Goal: Task Accomplishment & Management: Complete application form

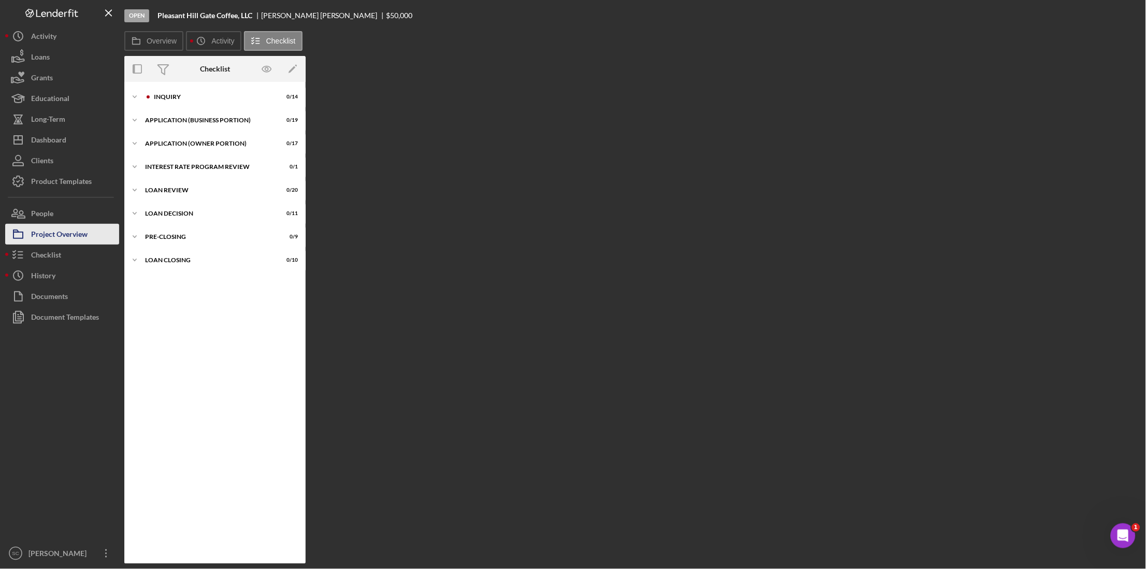
click at [81, 239] on div "Project Overview" at bounding box center [59, 235] width 56 height 23
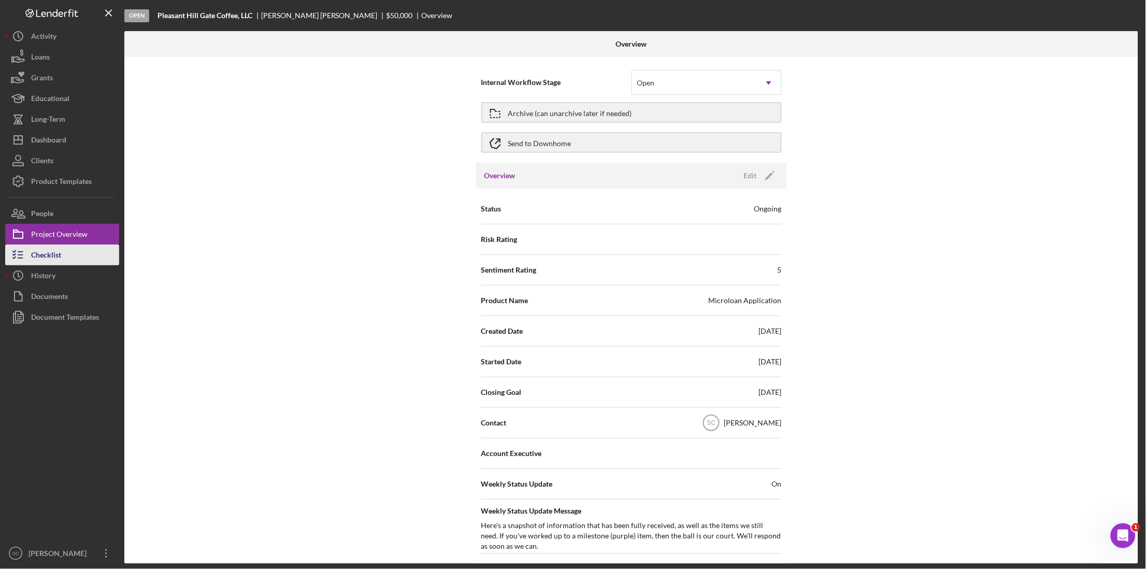
click at [68, 261] on button "Checklist" at bounding box center [62, 255] width 114 height 21
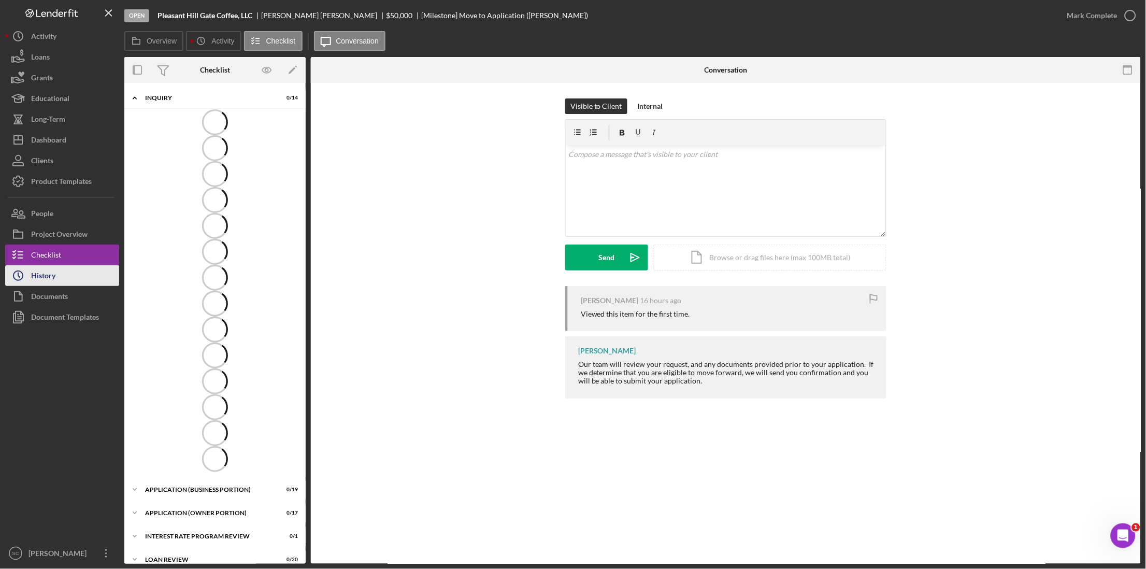
scroll to position [11, 0]
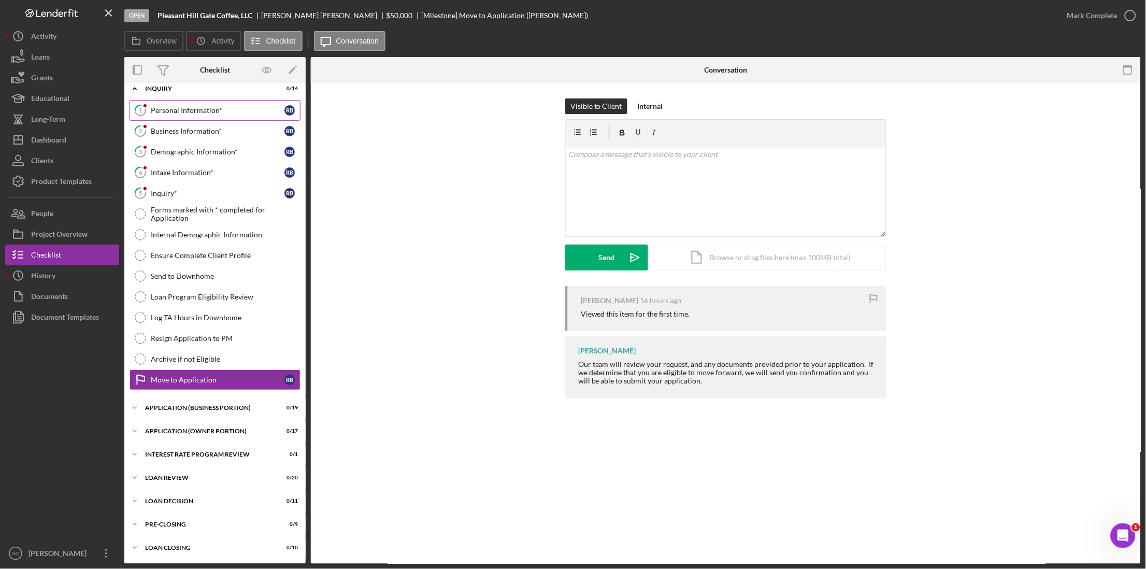
click at [222, 115] on link "1 Personal Information* R B" at bounding box center [215, 110] width 171 height 21
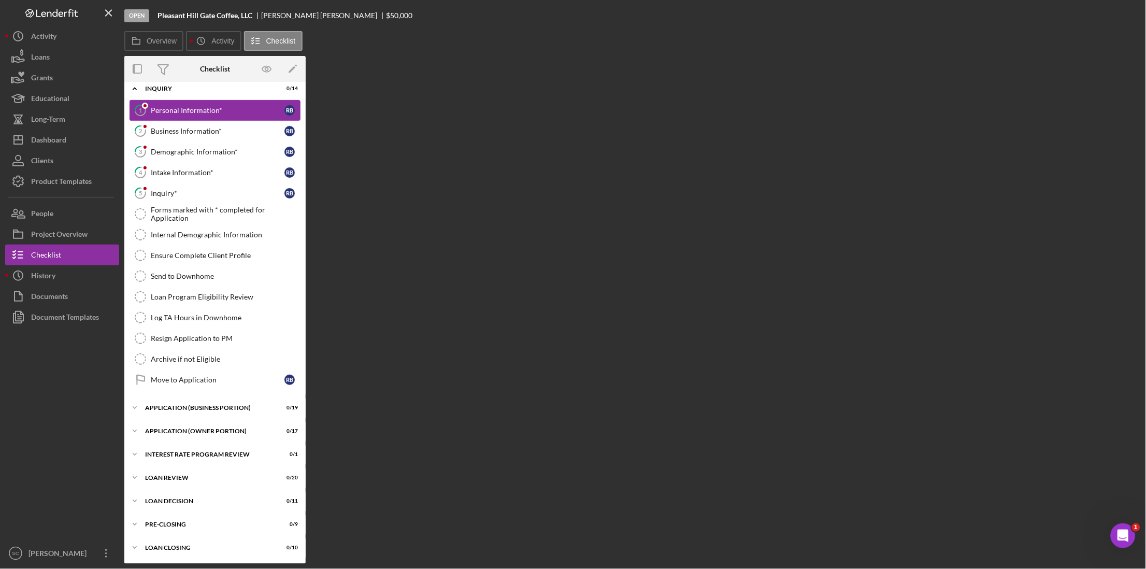
scroll to position [10, 0]
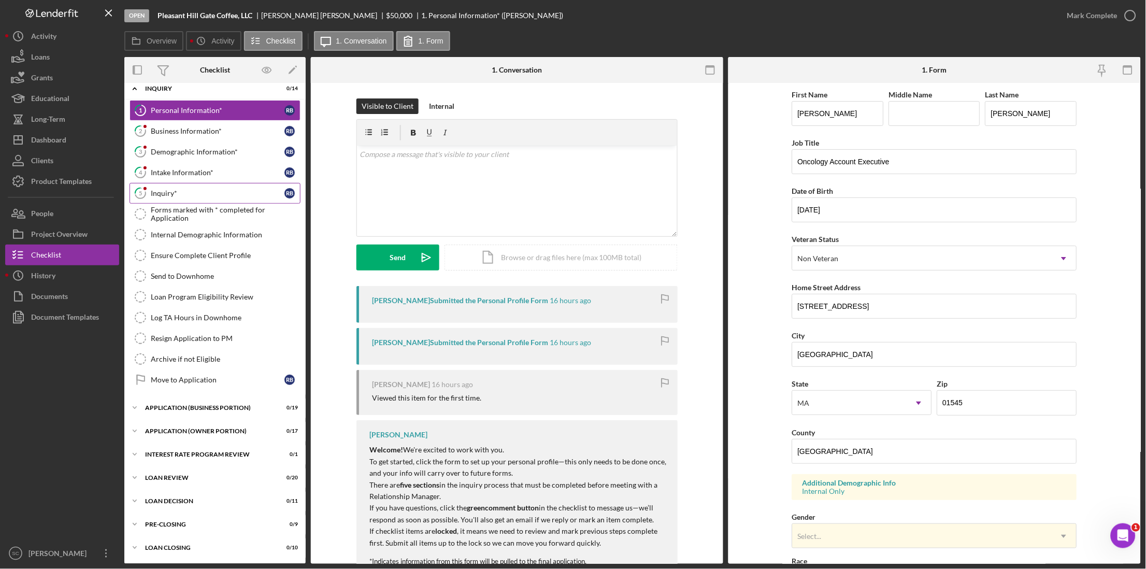
click at [174, 191] on div "Inquiry*" at bounding box center [218, 193] width 134 height 8
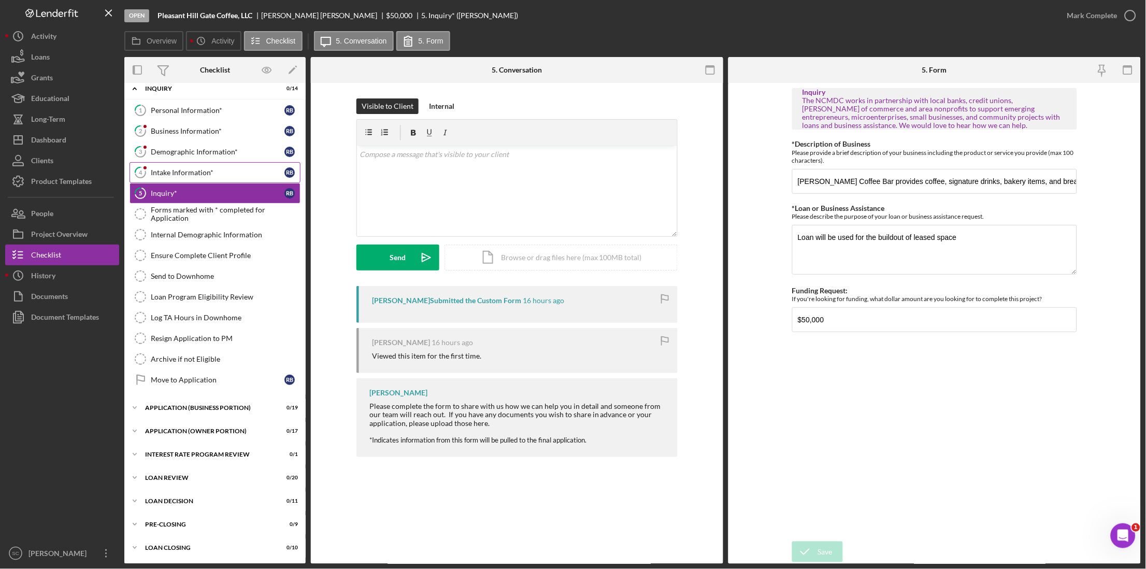
click at [182, 179] on link "4 Intake Information* R B" at bounding box center [215, 172] width 171 height 21
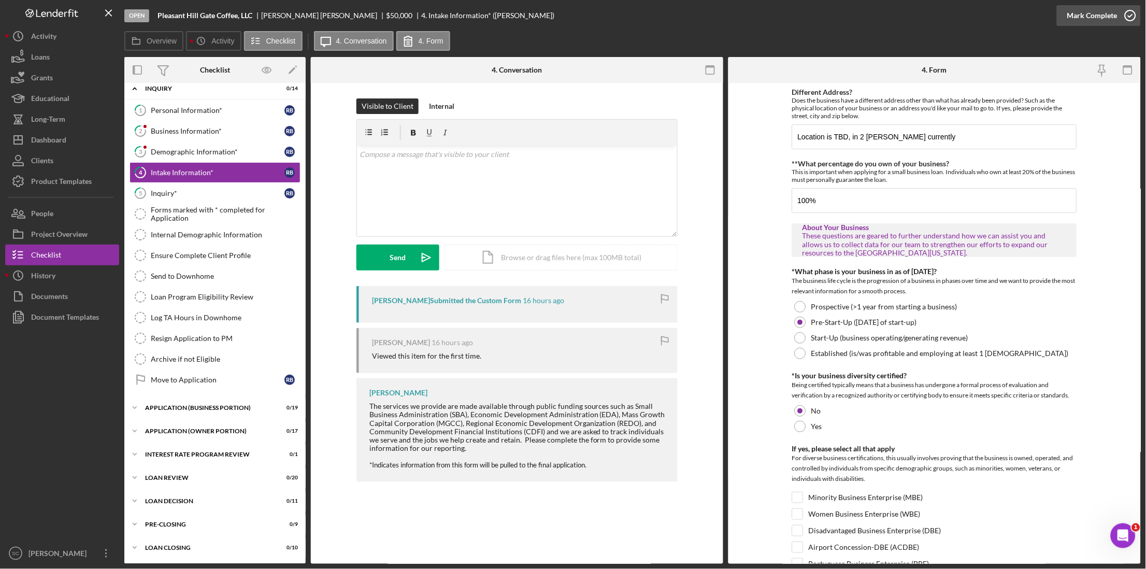
click at [1104, 21] on div "Mark Complete" at bounding box center [1092, 15] width 50 height 21
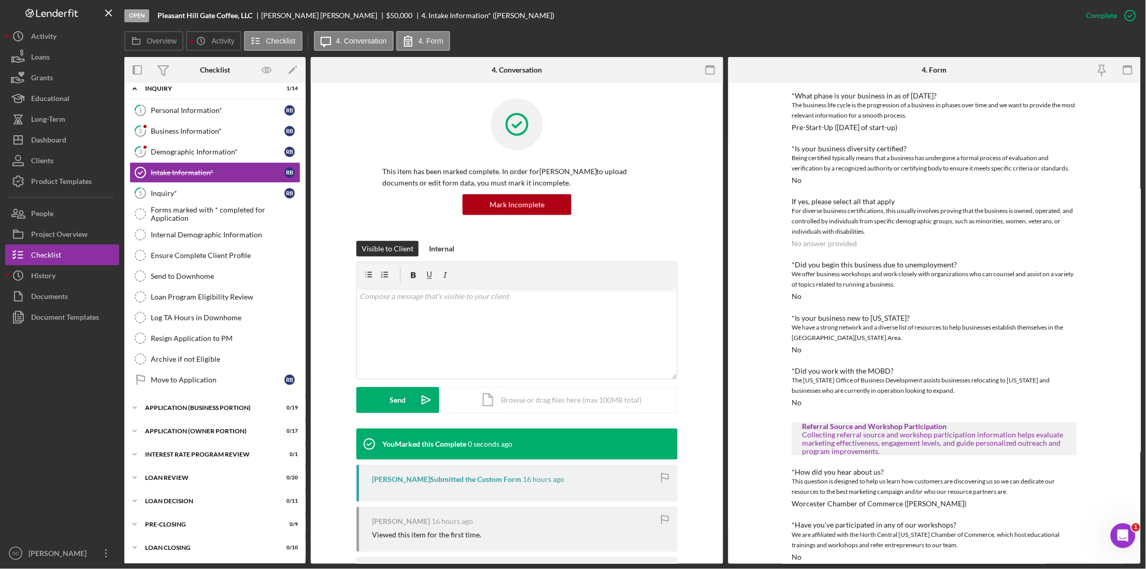
scroll to position [221, 0]
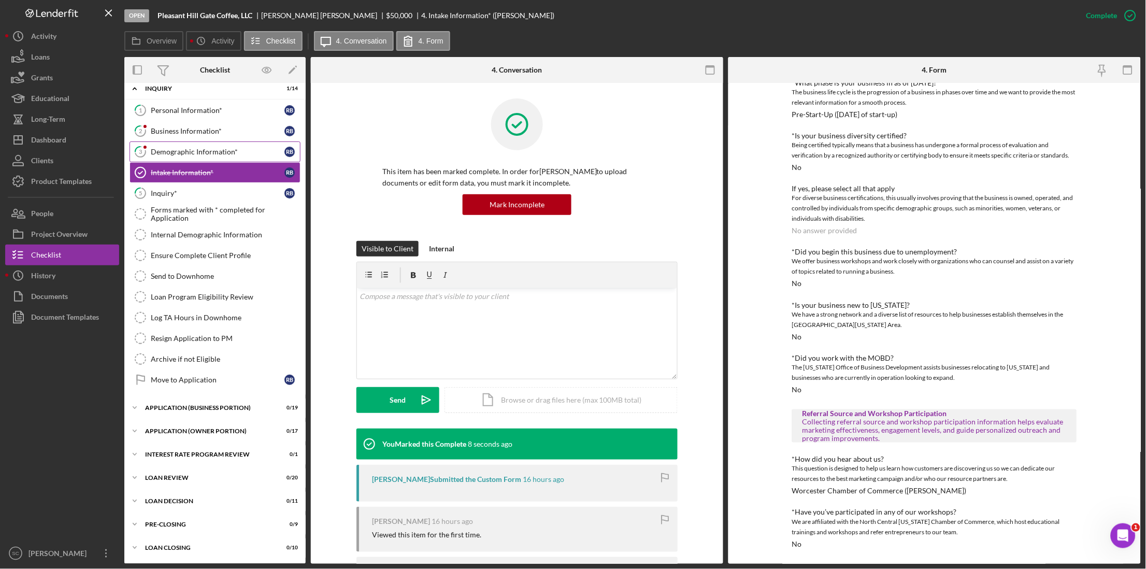
click at [179, 145] on link "3 Demographic Information* R B" at bounding box center [215, 151] width 171 height 21
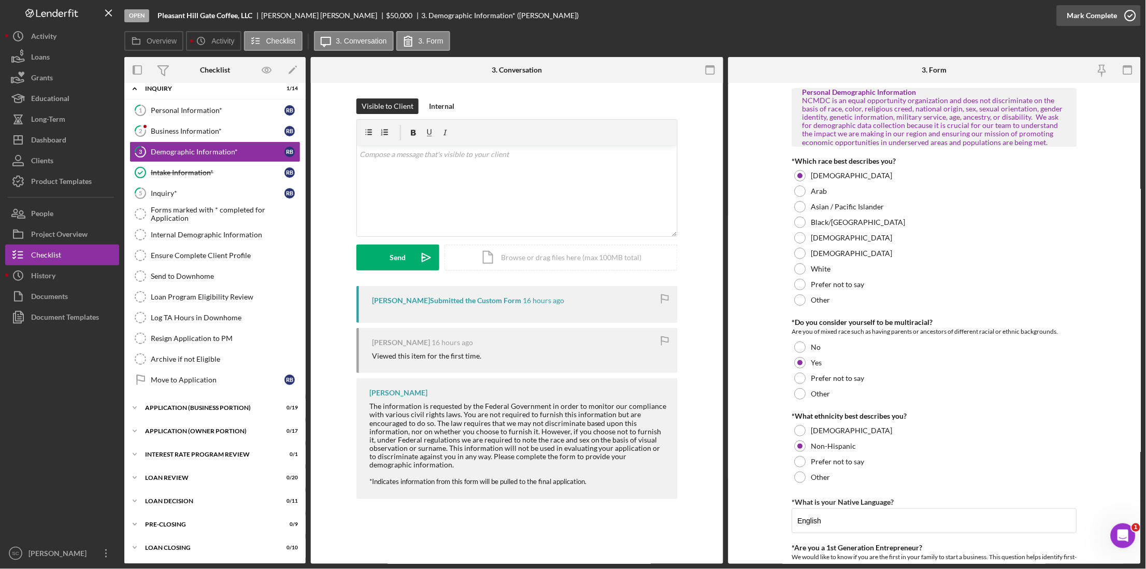
click at [1097, 19] on div "Mark Complete" at bounding box center [1092, 15] width 50 height 21
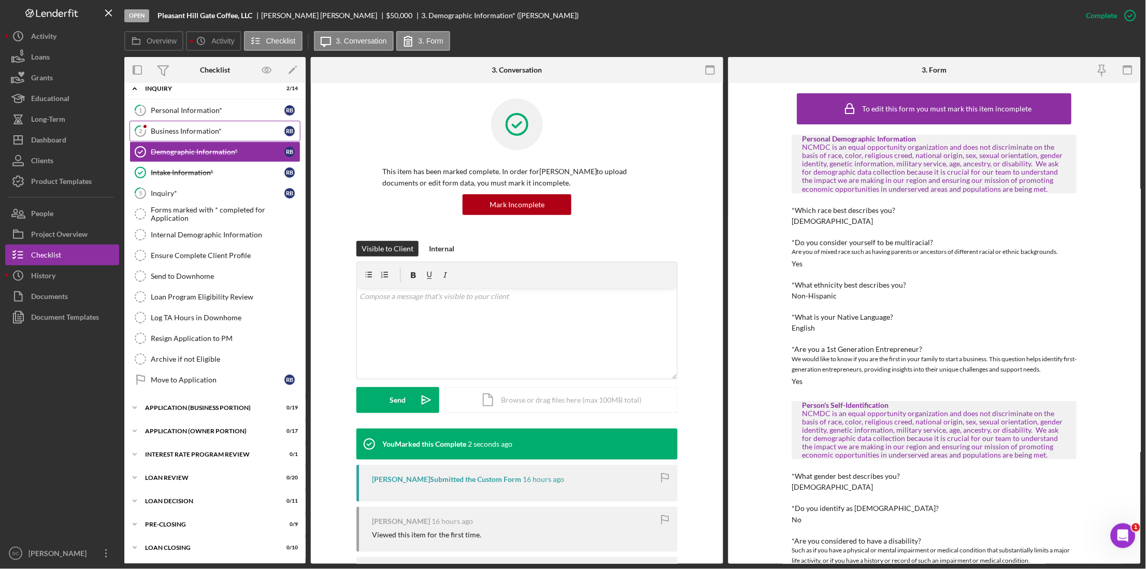
click at [162, 136] on link "2 Business Information* R B" at bounding box center [215, 131] width 171 height 21
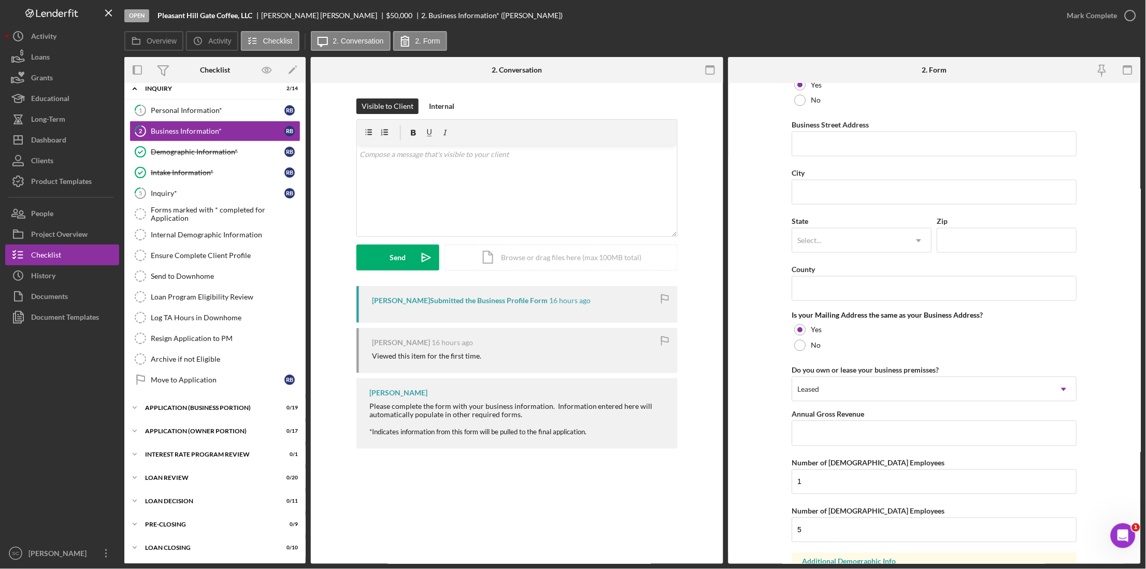
scroll to position [671, 0]
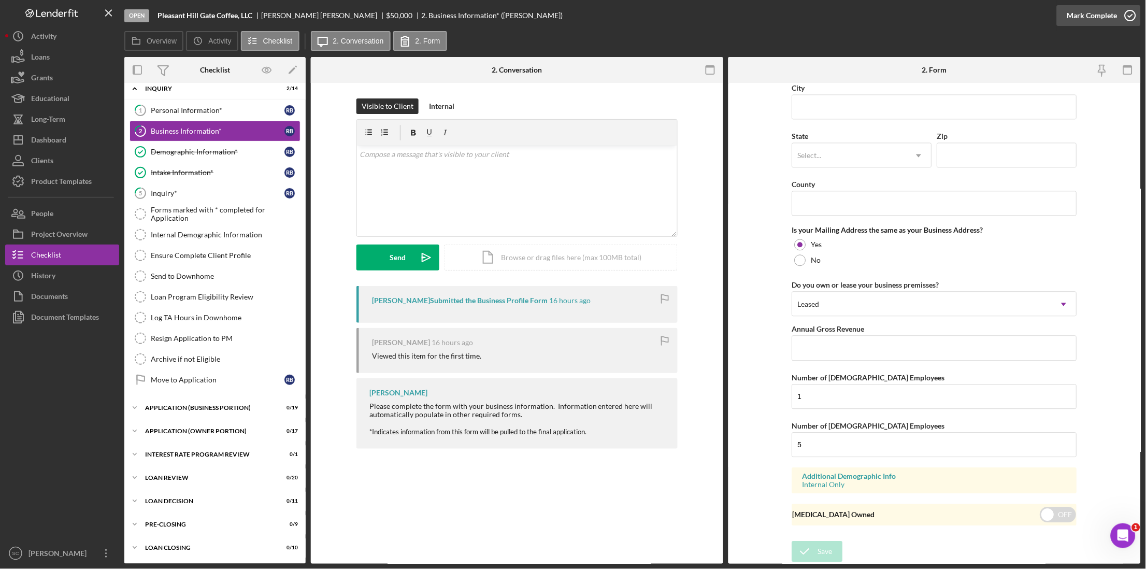
click at [1098, 23] on div "Mark Complete" at bounding box center [1092, 15] width 50 height 21
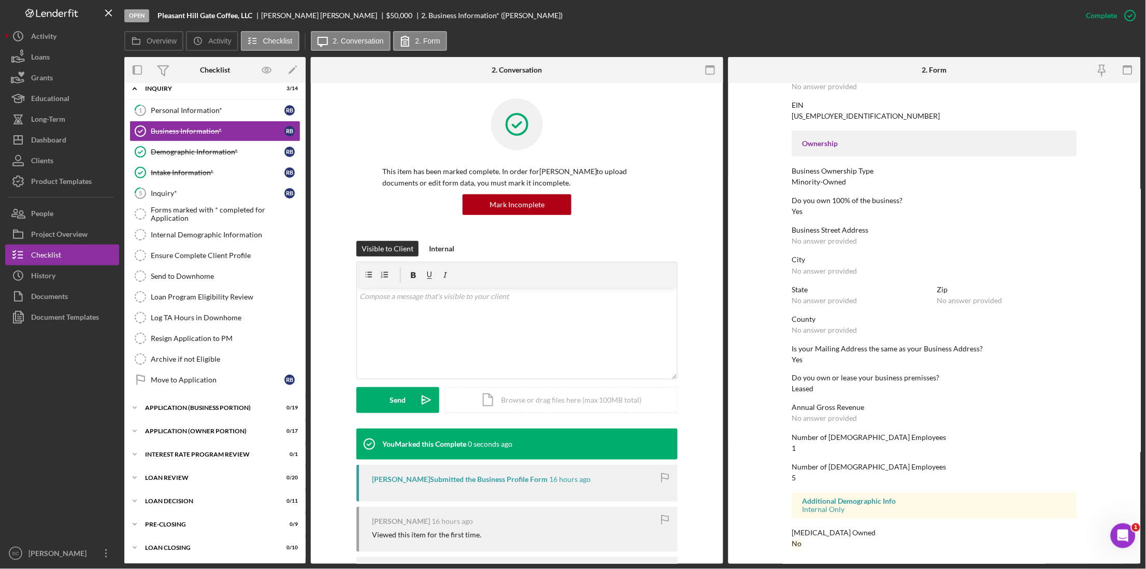
scroll to position [299, 0]
click at [190, 107] on div "Personal Information*" at bounding box center [218, 110] width 134 height 8
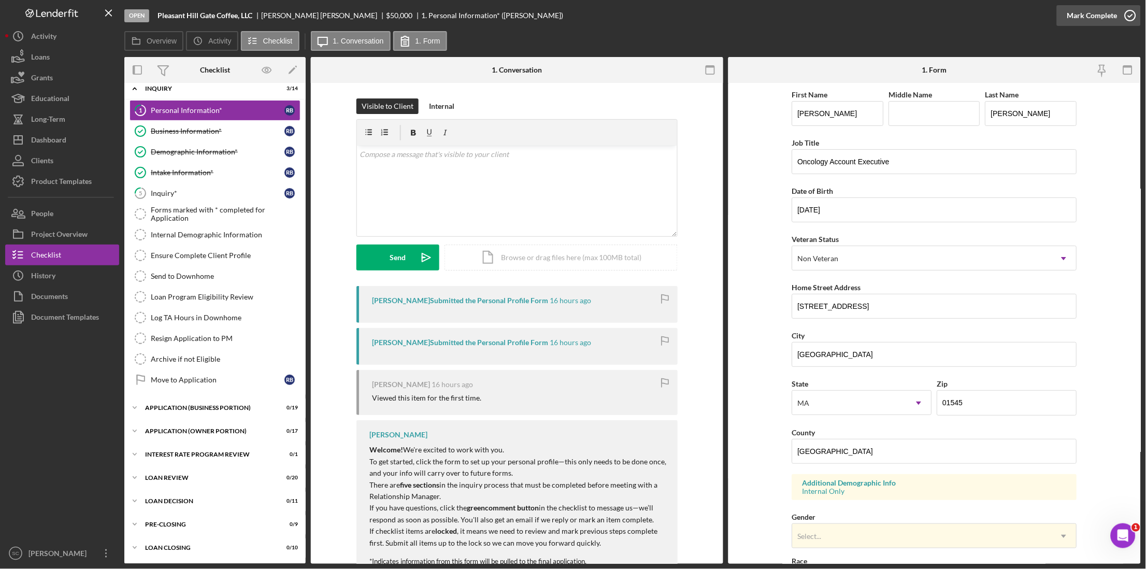
click at [1086, 9] on div "Mark Complete" at bounding box center [1092, 15] width 50 height 21
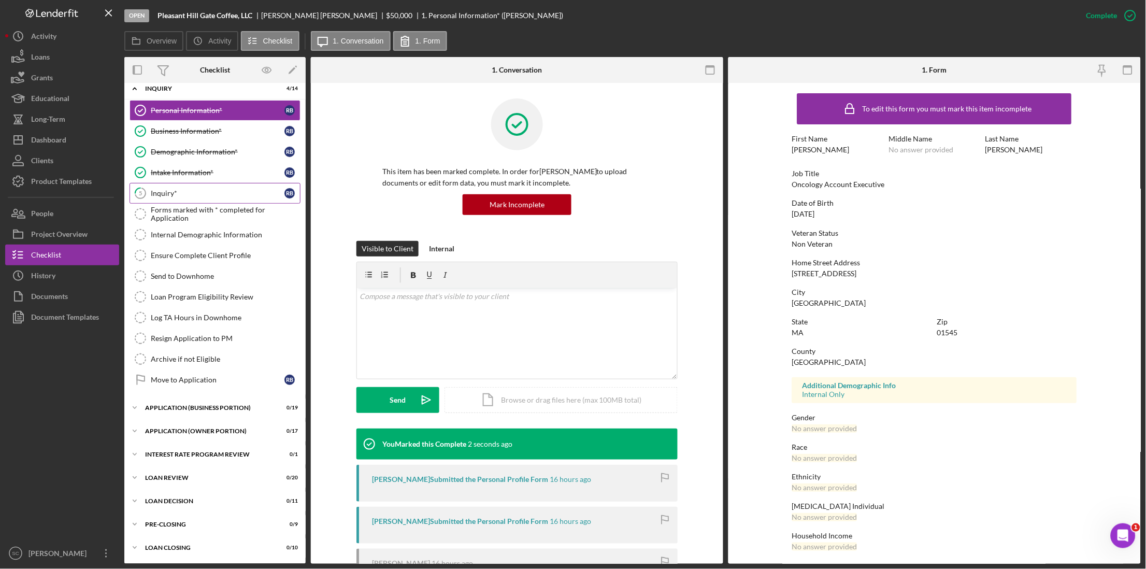
click at [194, 196] on div "Inquiry*" at bounding box center [218, 193] width 134 height 8
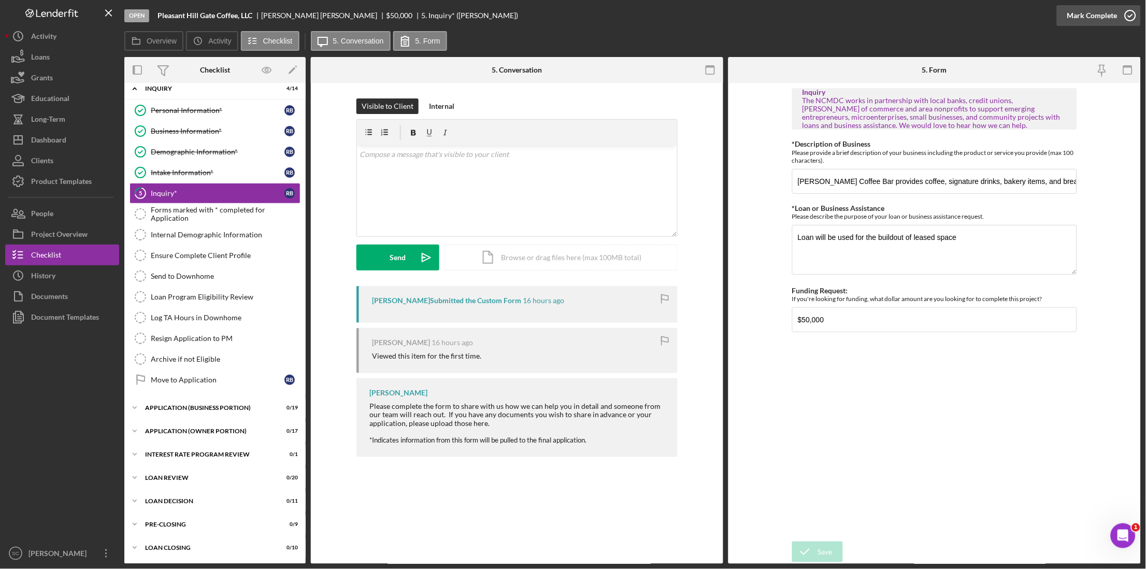
click at [1115, 16] on div "Mark Complete" at bounding box center [1092, 15] width 50 height 21
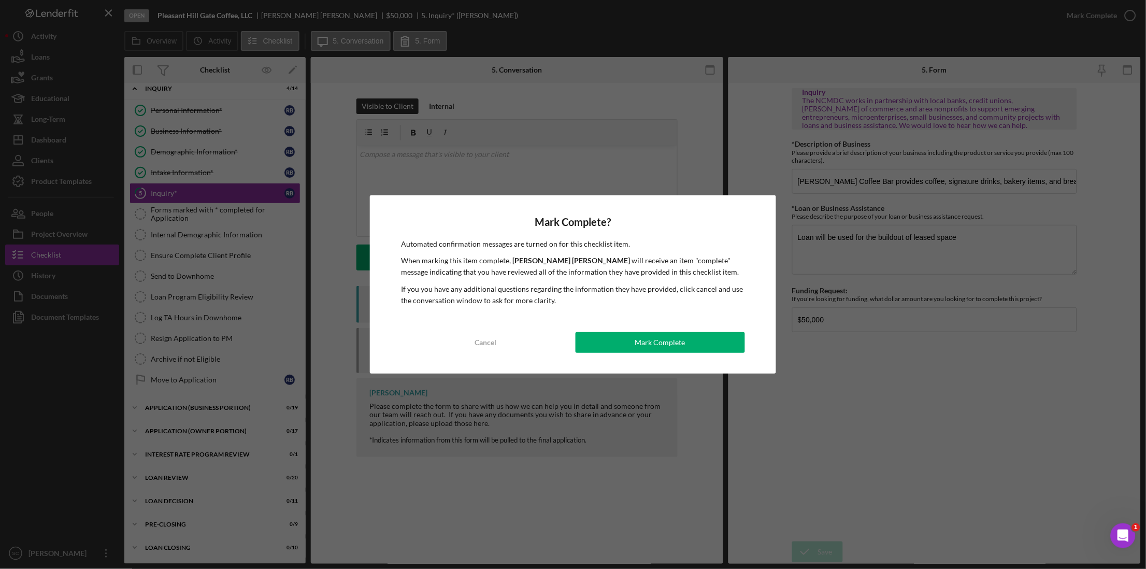
drag, startPoint x: 608, startPoint y: 339, endPoint x: 457, endPoint y: 327, distance: 151.7
click at [607, 339] on button "Mark Complete" at bounding box center [660, 342] width 169 height 21
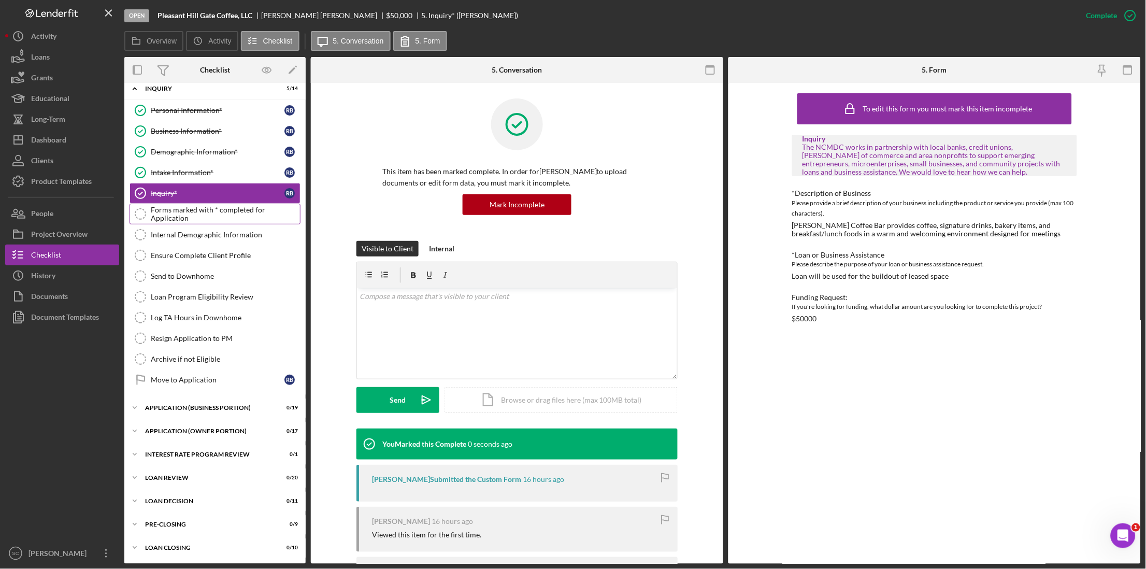
click at [208, 213] on div "Forms marked with * completed for Application" at bounding box center [225, 214] width 149 height 17
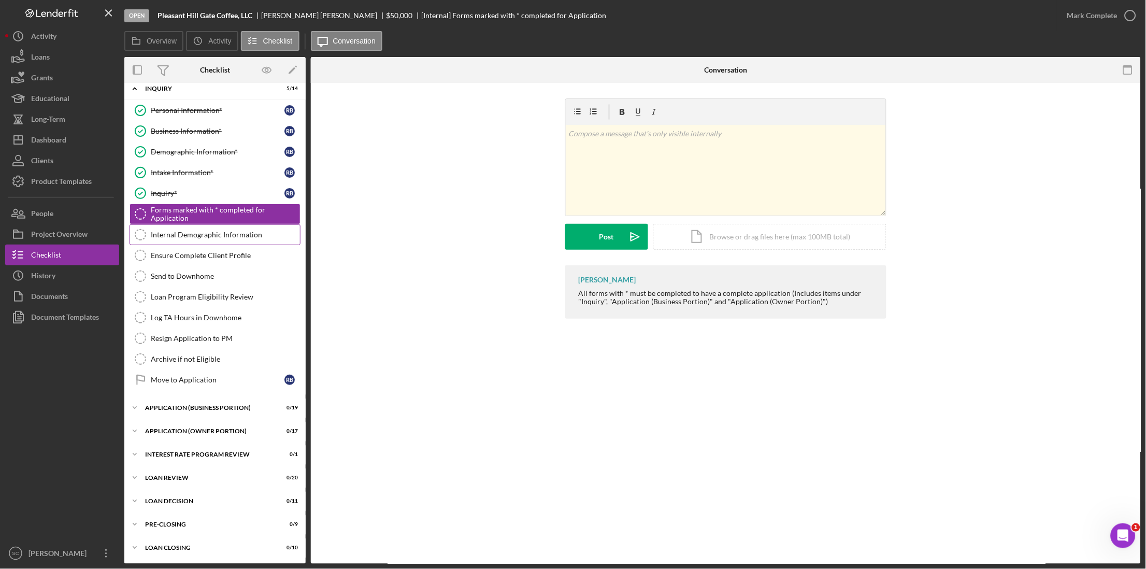
click at [200, 231] on div "Internal Demographic Information" at bounding box center [225, 235] width 149 height 8
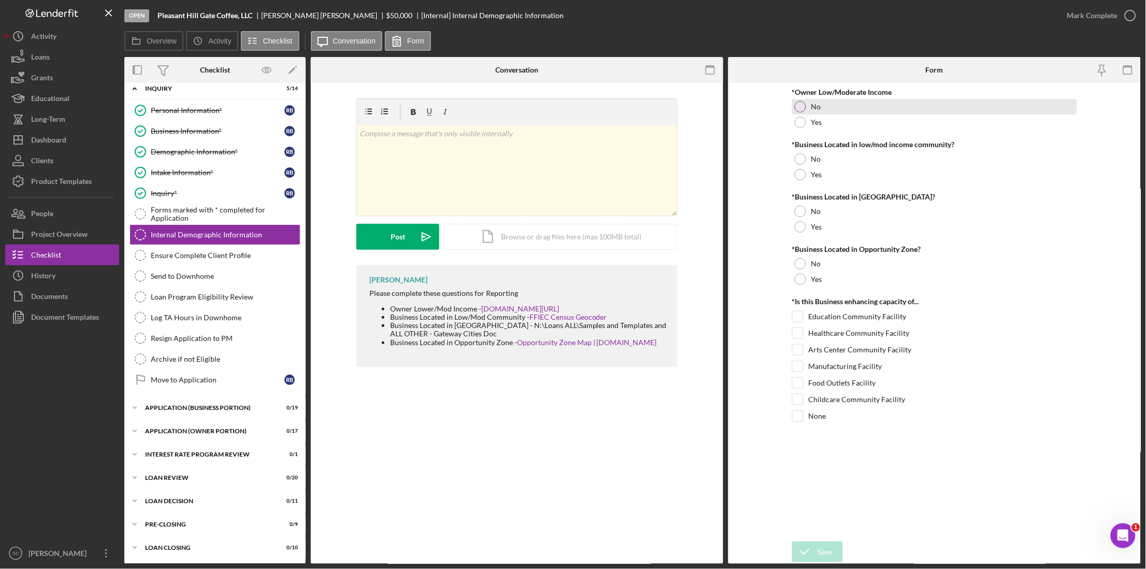
click at [796, 107] on div at bounding box center [800, 106] width 11 height 11
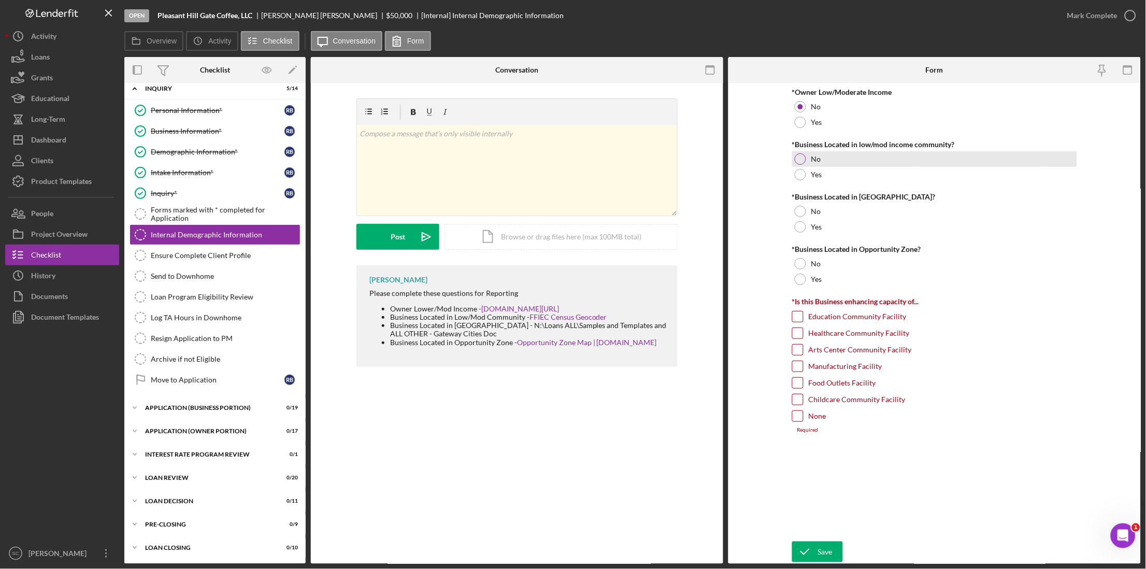
click at [797, 159] on div at bounding box center [800, 158] width 11 height 11
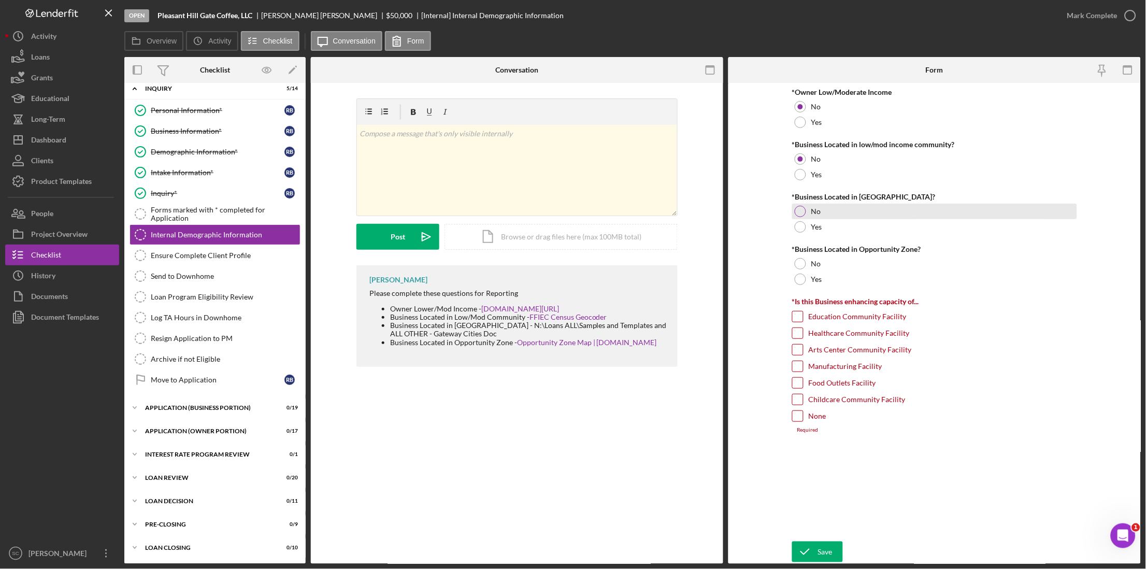
click at [800, 211] on div at bounding box center [800, 211] width 11 height 11
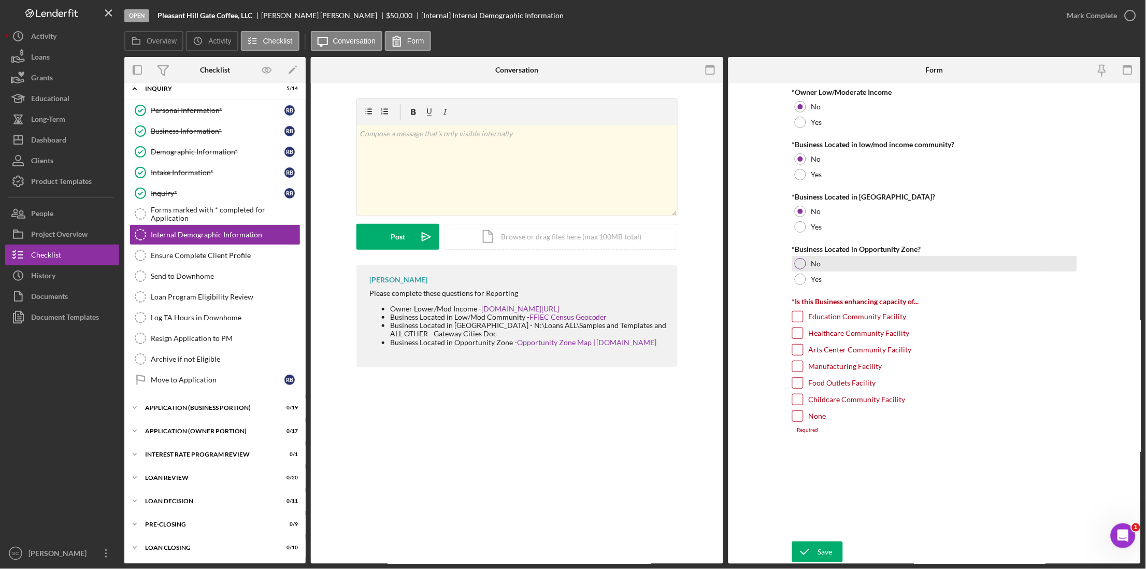
click at [797, 267] on div at bounding box center [800, 263] width 11 height 11
drag, startPoint x: 796, startPoint y: 420, endPoint x: 805, endPoint y: 427, distance: 11.4
click at [798, 420] on input "None" at bounding box center [798, 416] width 10 height 10
checkbox input "true"
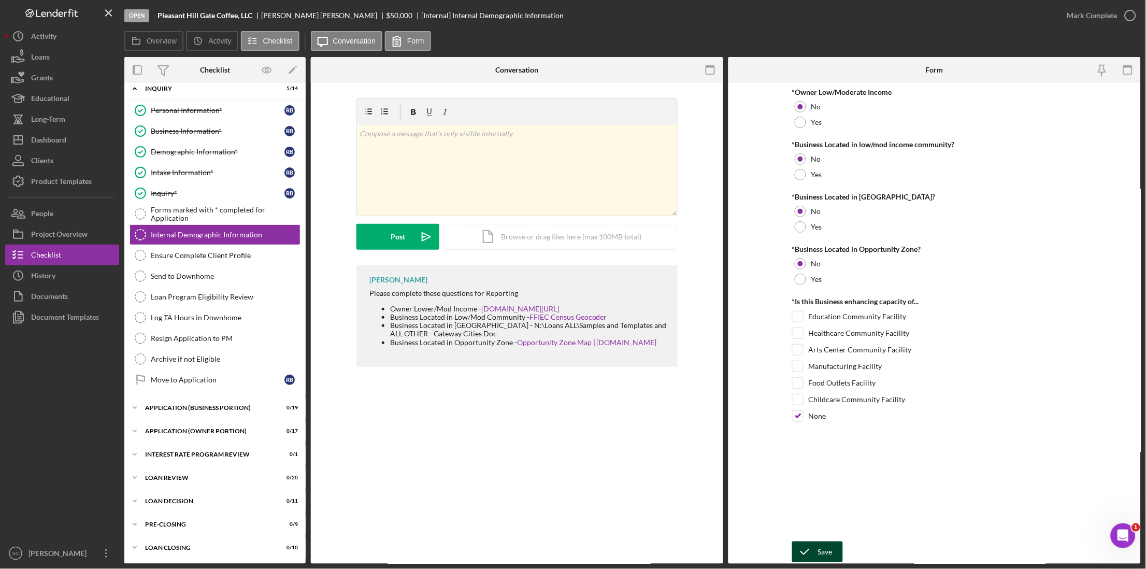
click at [813, 547] on icon "submit" at bounding box center [805, 552] width 26 height 26
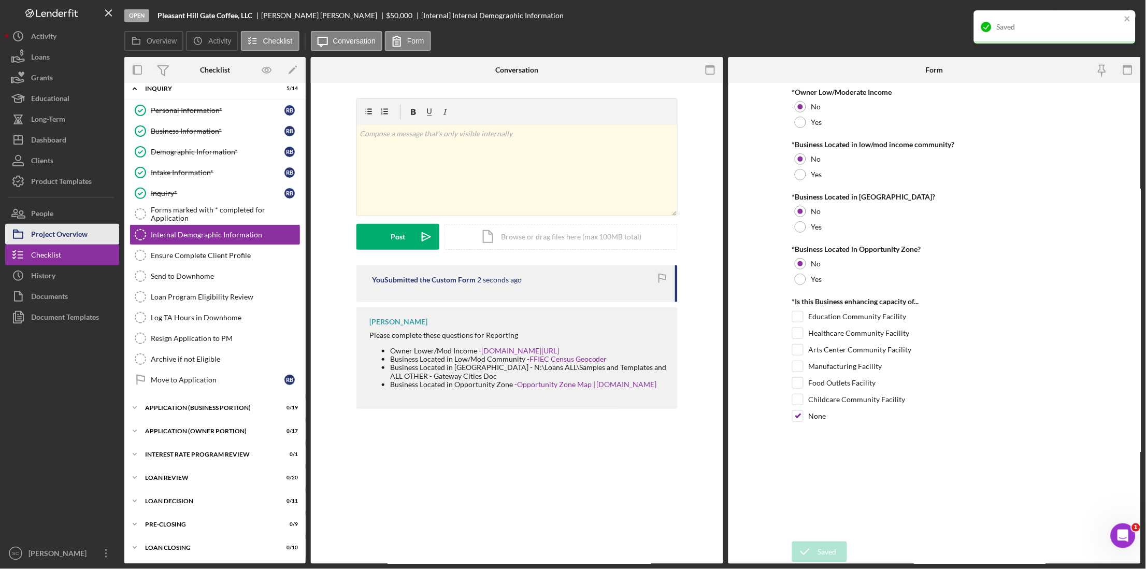
click at [76, 230] on div "Project Overview" at bounding box center [59, 235] width 56 height 23
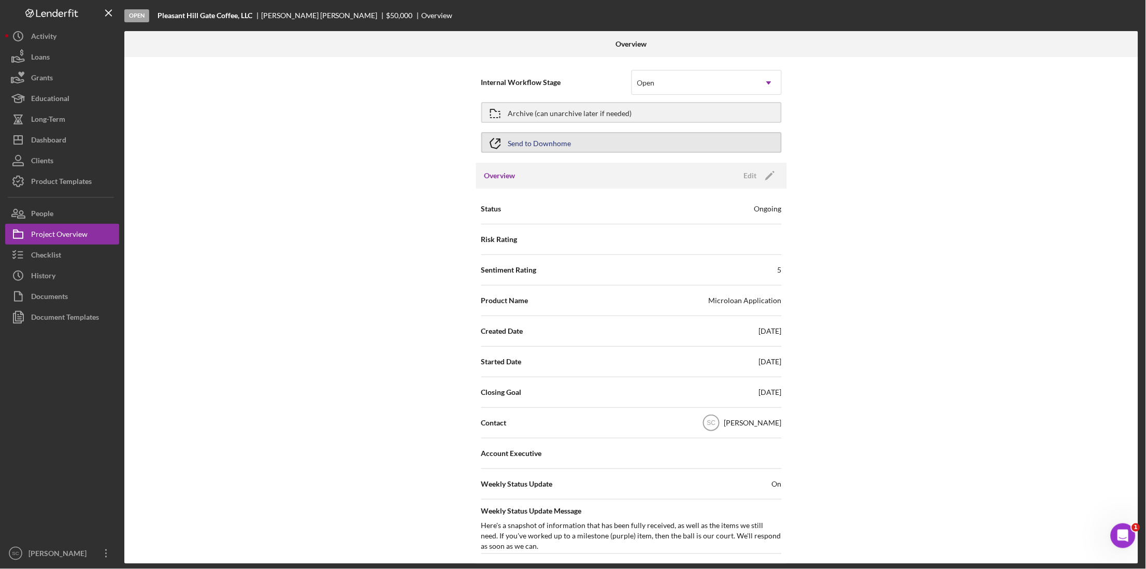
click at [572, 146] on button "Send to Downhome" at bounding box center [631, 142] width 300 height 21
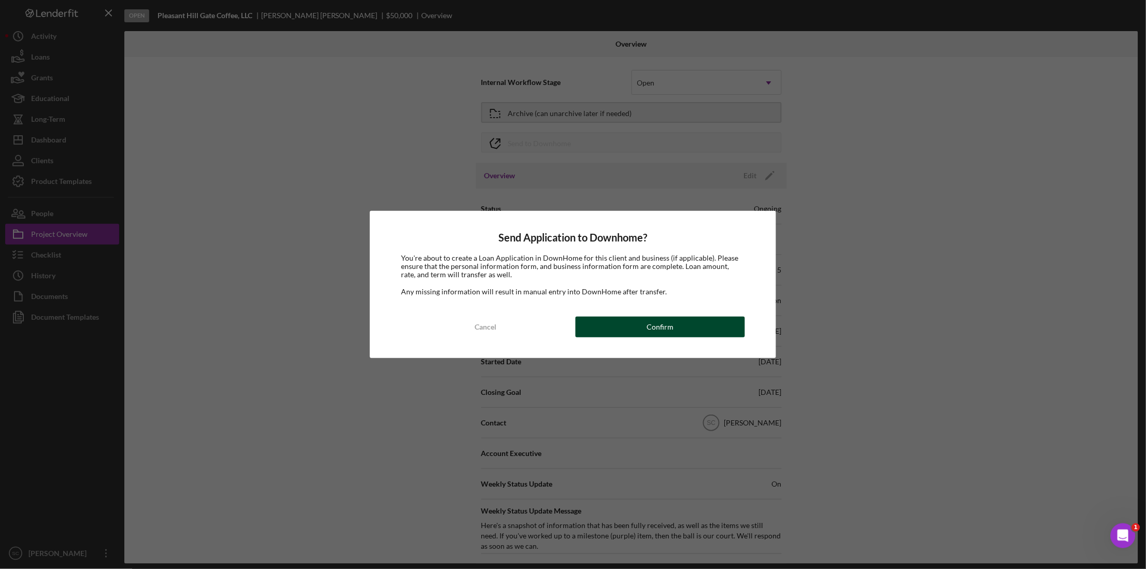
click at [611, 329] on button "Confirm" at bounding box center [660, 327] width 169 height 21
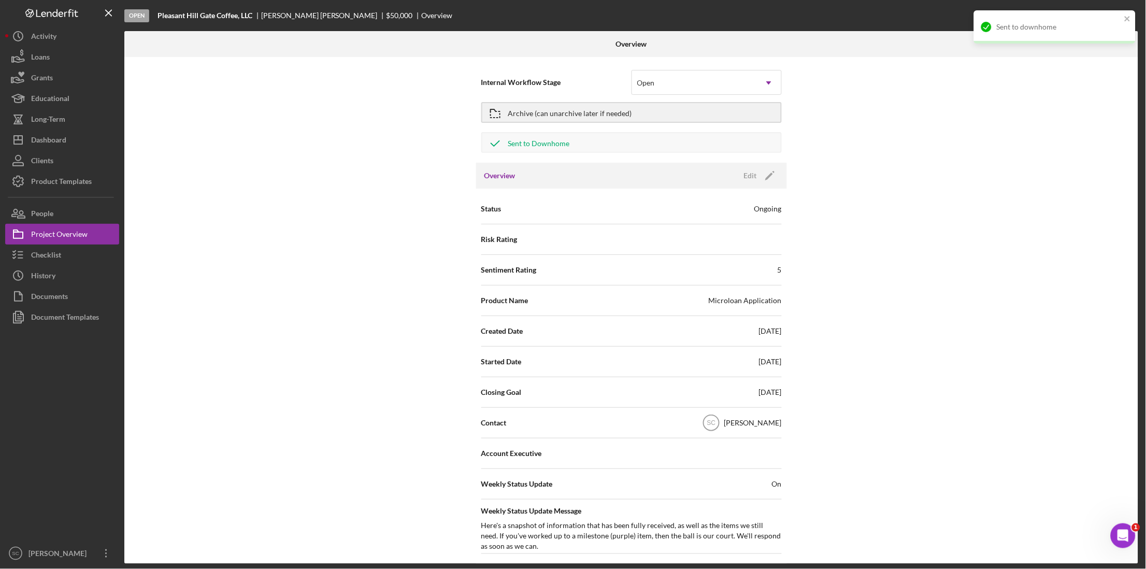
click at [55, 257] on div "Checklist" at bounding box center [46, 256] width 30 height 23
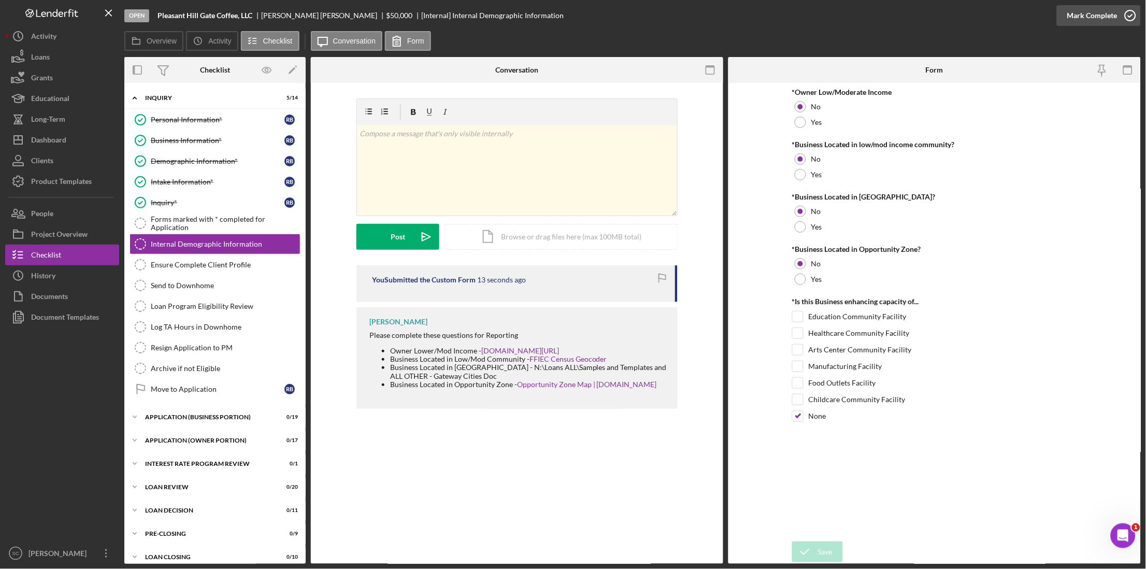
click at [1088, 17] on div "Mark Complete" at bounding box center [1092, 15] width 50 height 21
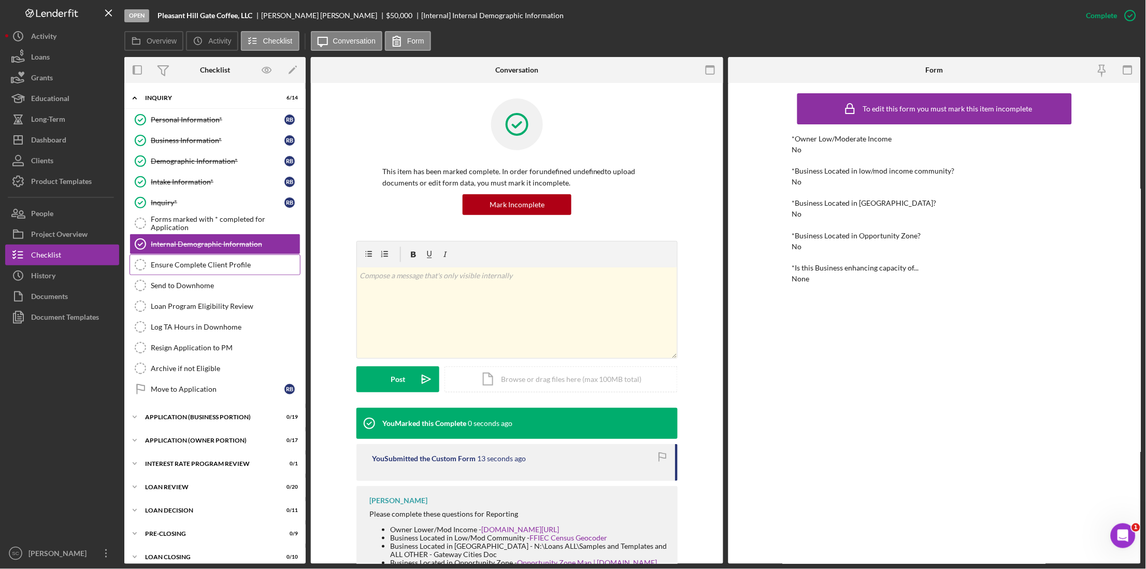
click at [178, 273] on link "Ensure Complete Client Profile Ensure Complete Client Profile" at bounding box center [215, 264] width 171 height 21
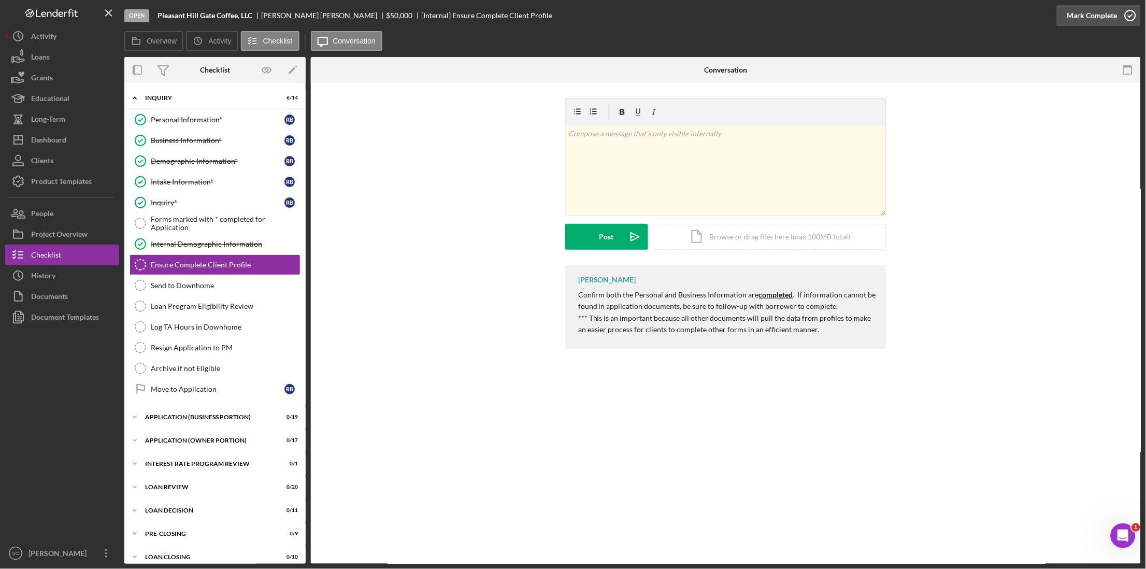
click at [1100, 15] on div "Mark Complete" at bounding box center [1092, 15] width 50 height 21
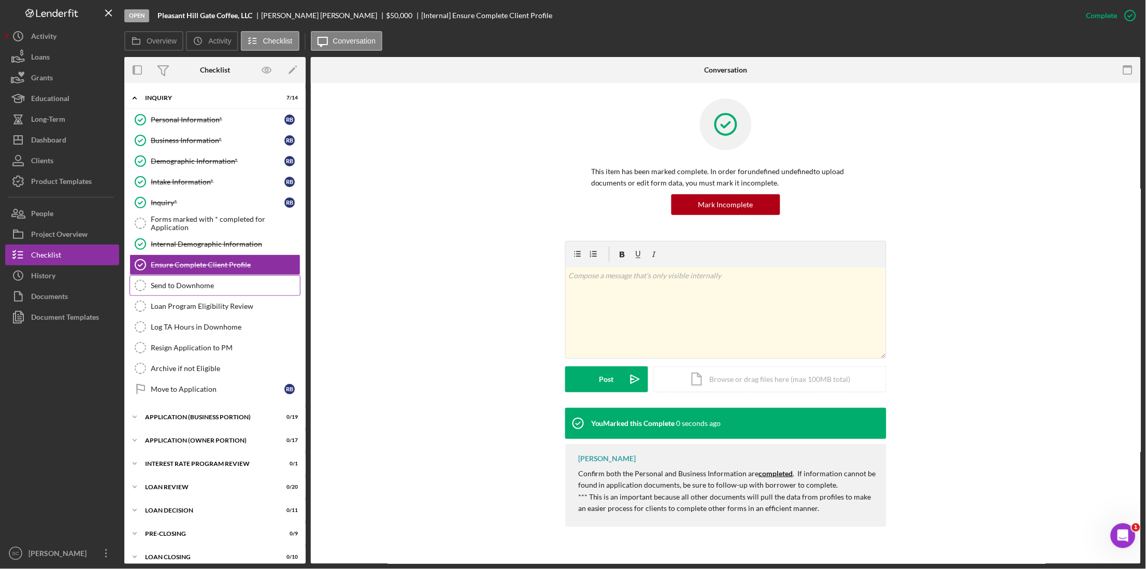
click at [179, 284] on div "Send to Downhome" at bounding box center [225, 285] width 149 height 8
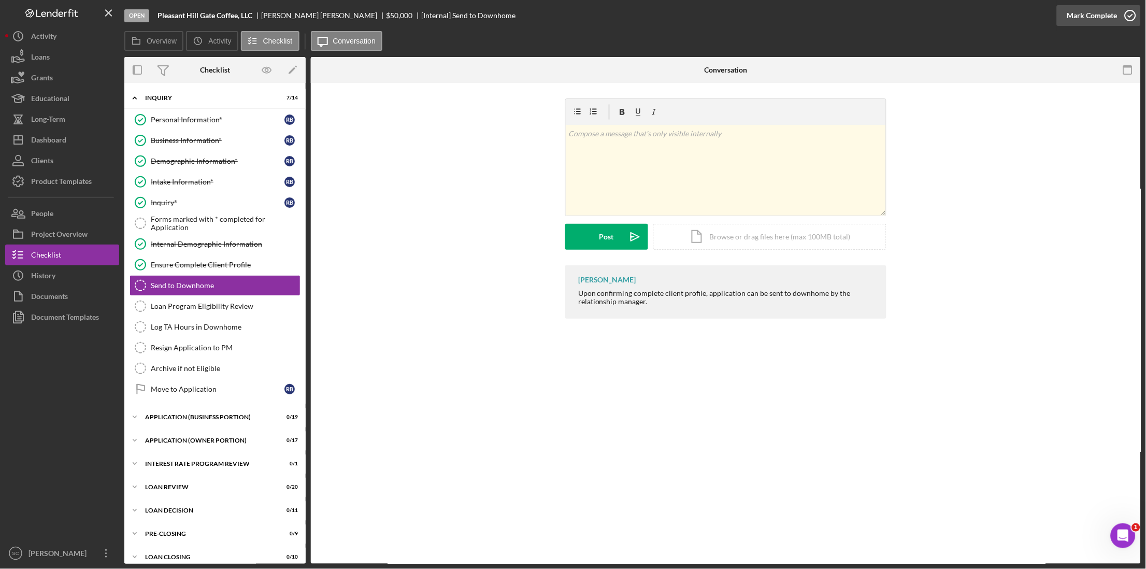
click at [1058, 16] on div "Mark Complete" at bounding box center [1099, 15] width 84 height 31
click at [1129, 16] on icon "button" at bounding box center [1130, 16] width 26 height 26
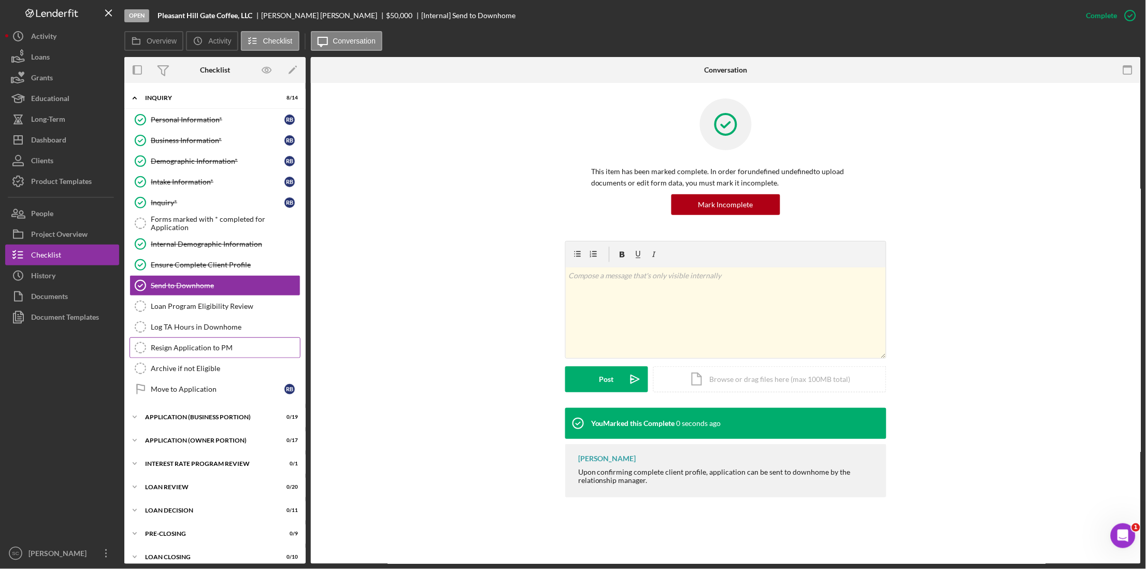
drag, startPoint x: 193, startPoint y: 351, endPoint x: 308, endPoint y: 338, distance: 115.8
click at [199, 350] on div "Resign Application to PM" at bounding box center [225, 347] width 149 height 8
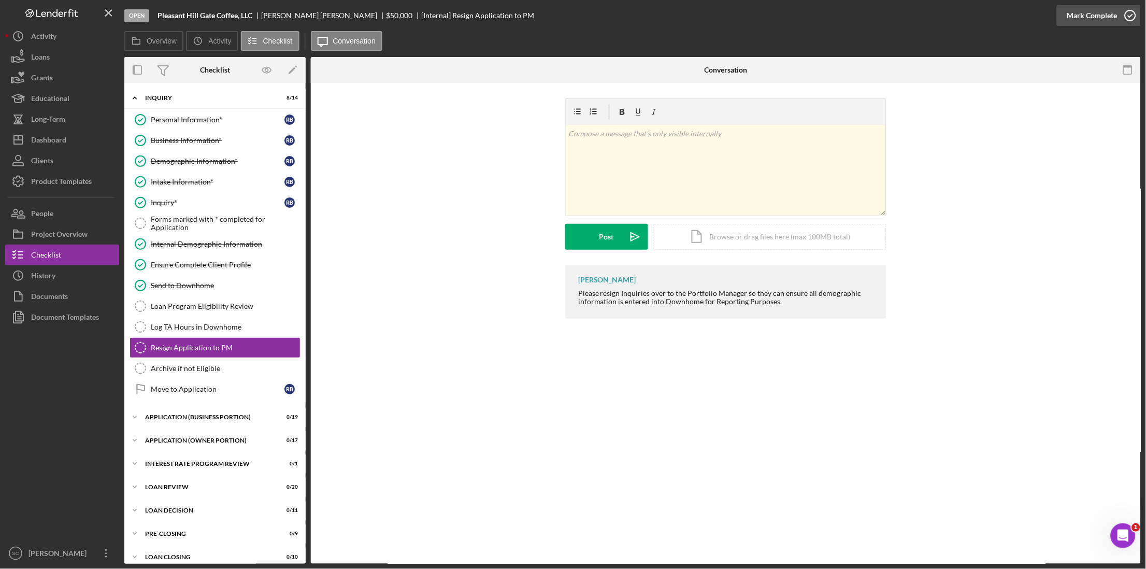
drag, startPoint x: 1101, startPoint y: 13, endPoint x: 845, endPoint y: 105, distance: 271.8
click at [1100, 14] on div "Mark Complete" at bounding box center [1092, 15] width 50 height 21
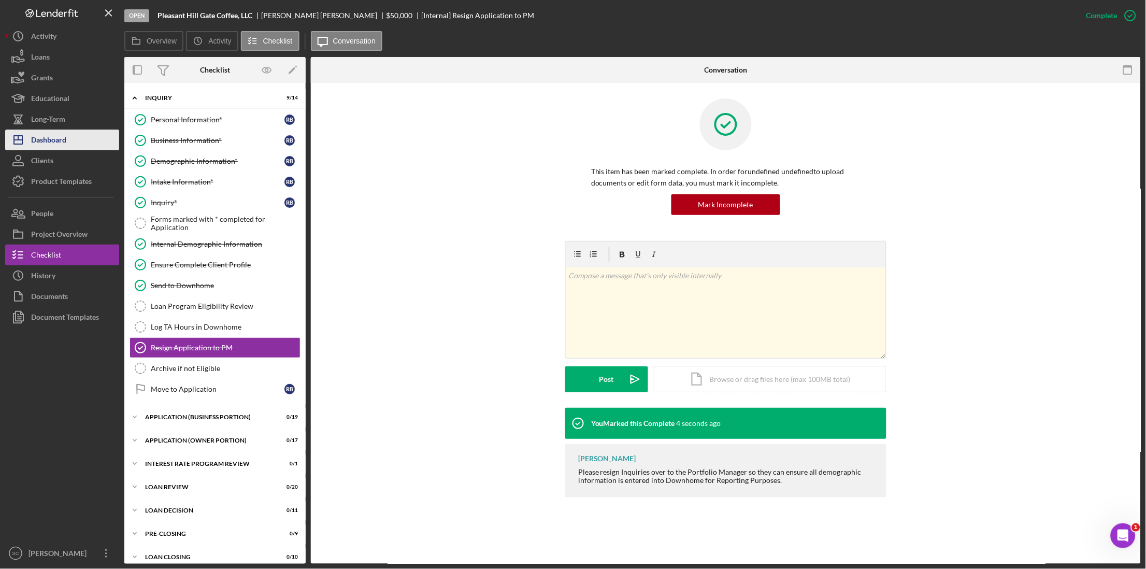
click at [89, 143] on button "Icon/Dashboard Dashboard" at bounding box center [62, 140] width 114 height 21
